Goal: Check status: Check status

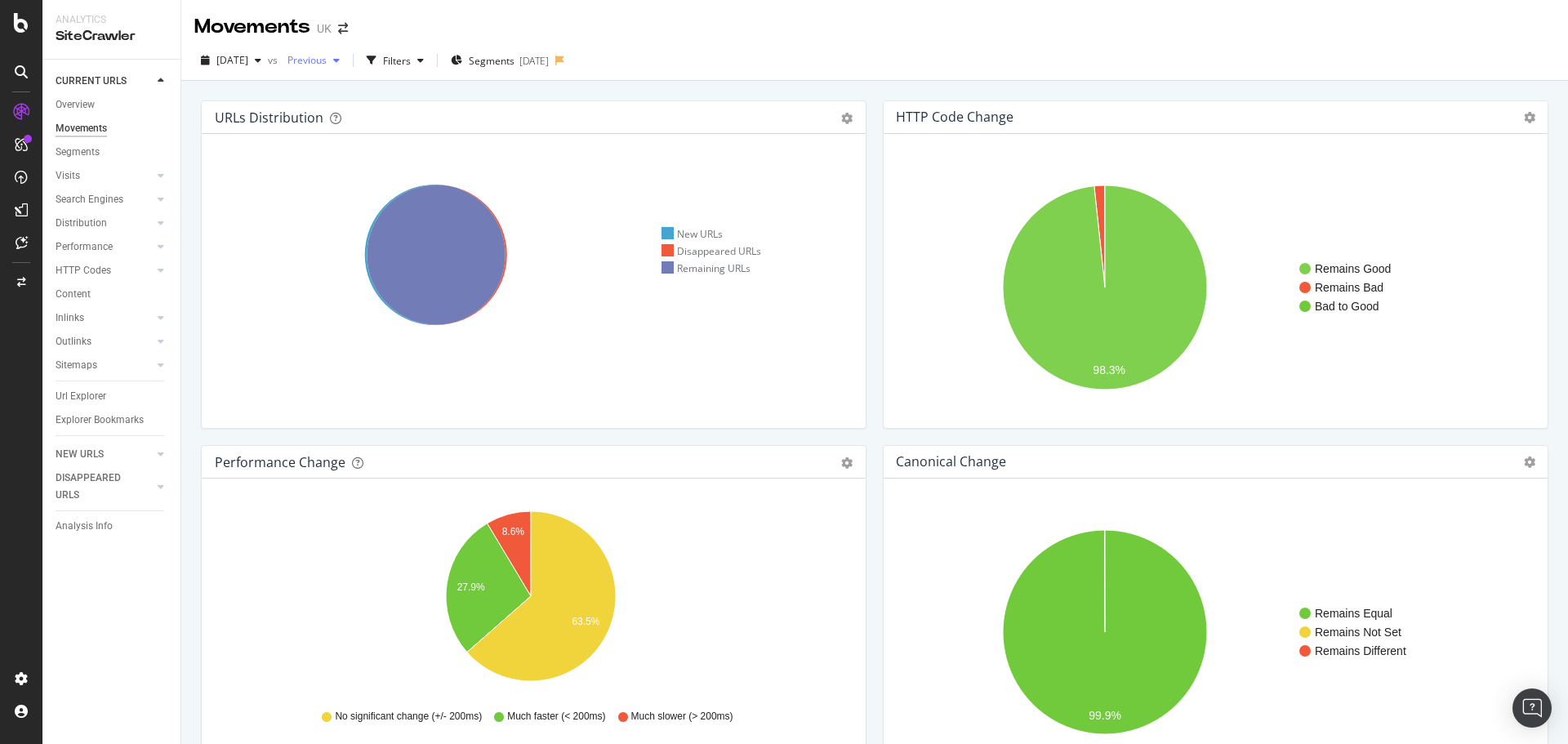
click at [321, 64] on span "Previous" at bounding box center [304, 61] width 45 height 14
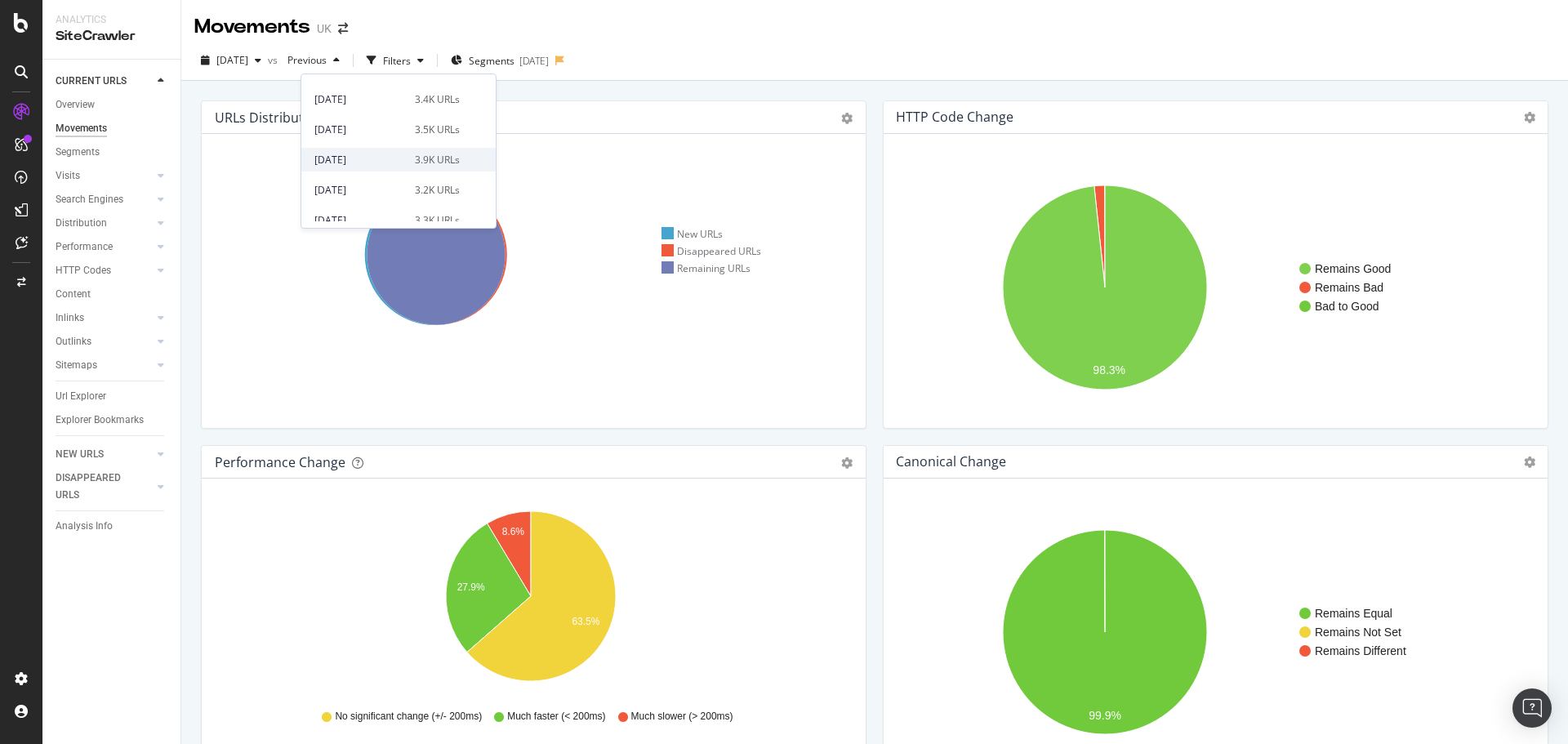
scroll to position [327, 0]
click at [840, 56] on div "[DATE] vs Previous Filters Segments [DATE]" at bounding box center [875, 63] width 1387 height 33
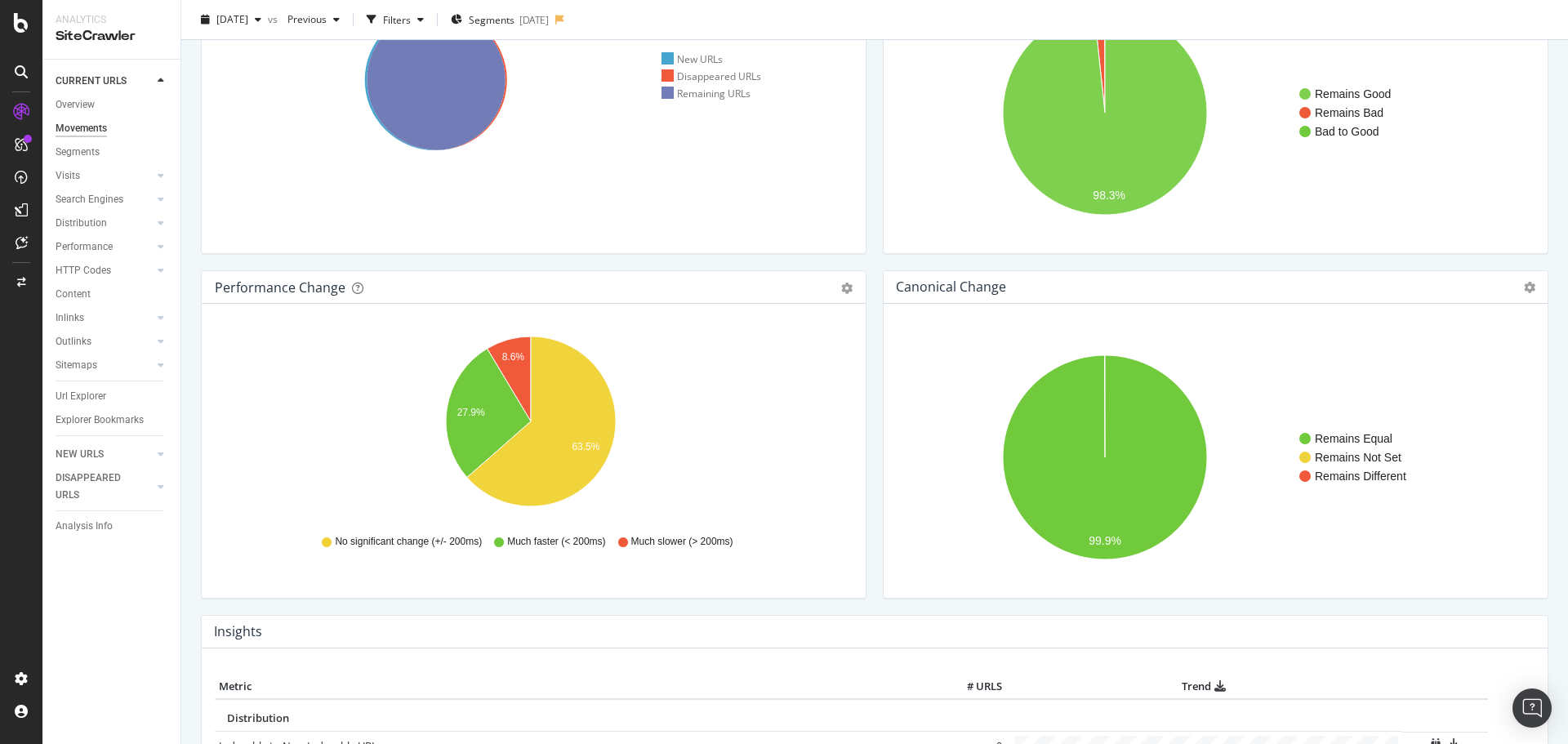
scroll to position [95, 0]
